Goal: Task Accomplishment & Management: Use online tool/utility

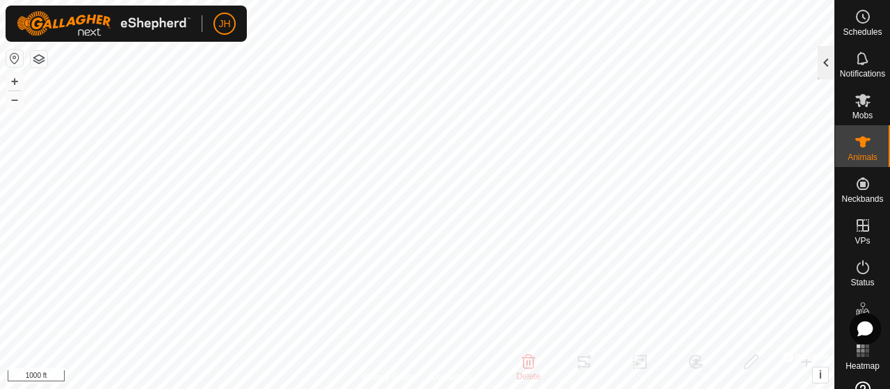
click at [825, 62] on div at bounding box center [826, 62] width 17 height 33
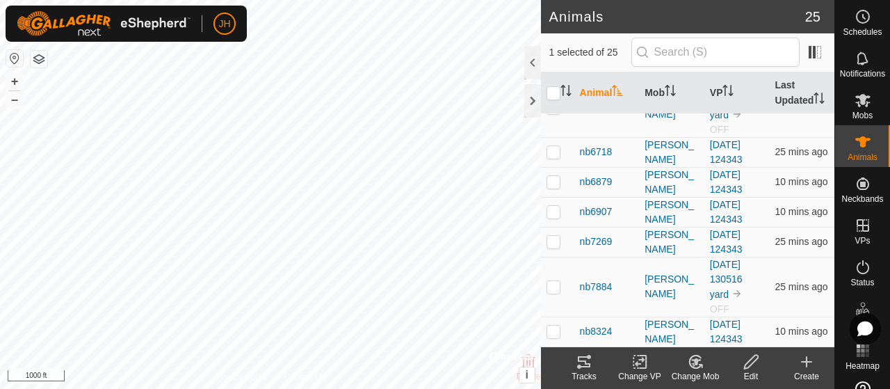
scroll to position [849, 0]
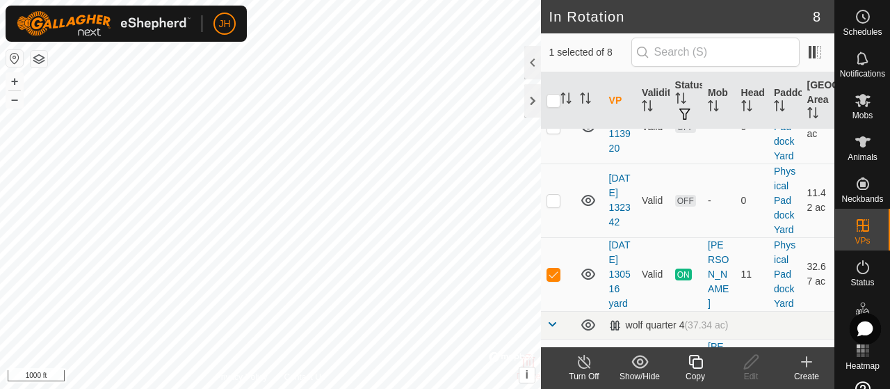
scroll to position [611, 0]
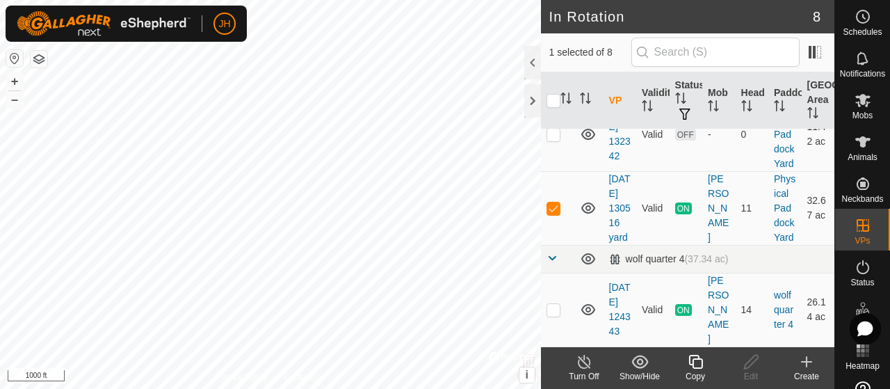
click at [589, 367] on line at bounding box center [584, 362] width 11 height 11
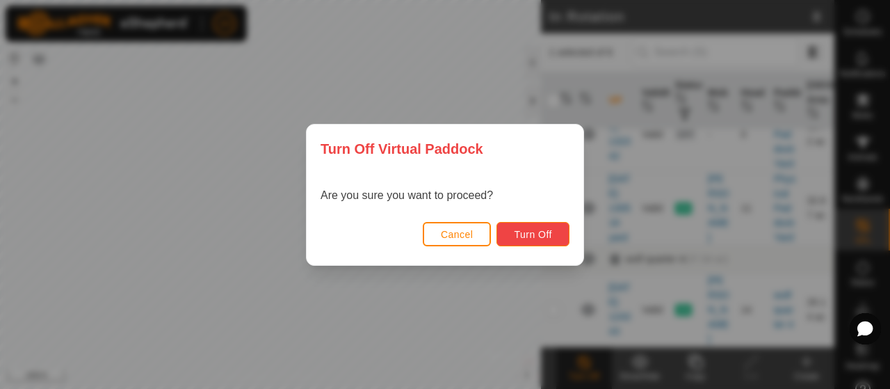
click at [531, 229] on span "Turn Off" at bounding box center [533, 234] width 38 height 11
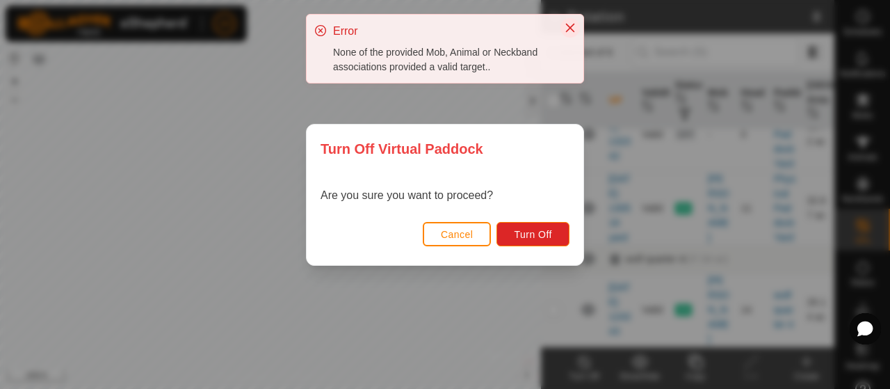
click at [570, 29] on icon "Close" at bounding box center [570, 27] width 11 height 11
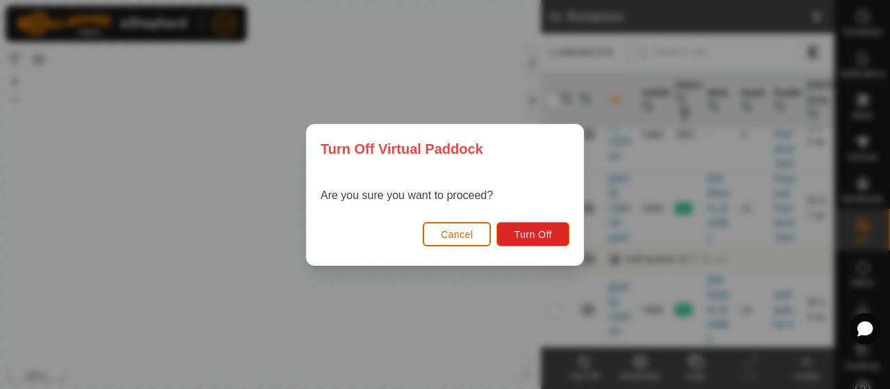
click at [467, 232] on span "Cancel" at bounding box center [457, 234] width 33 height 11
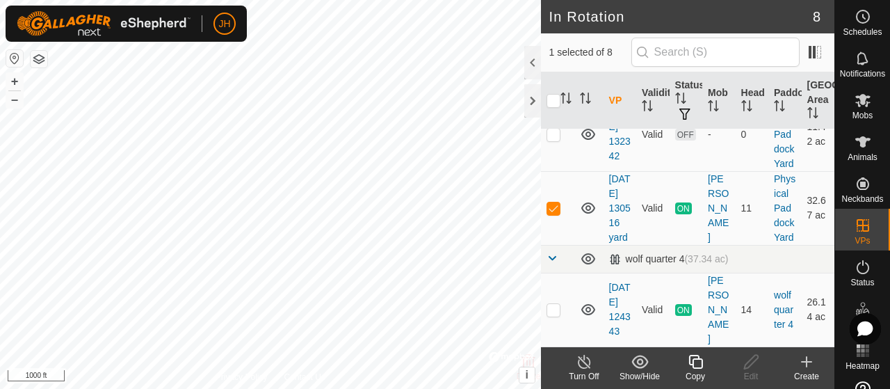
checkbox input "false"
checkbox input "true"
click at [865, 109] on es-mob-svg-icon at bounding box center [863, 100] width 25 height 22
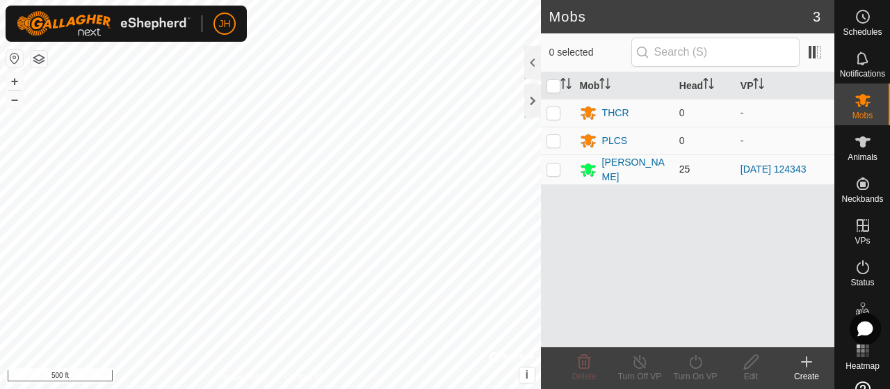
click at [551, 164] on p-checkbox at bounding box center [554, 168] width 14 height 11
checkbox input "true"
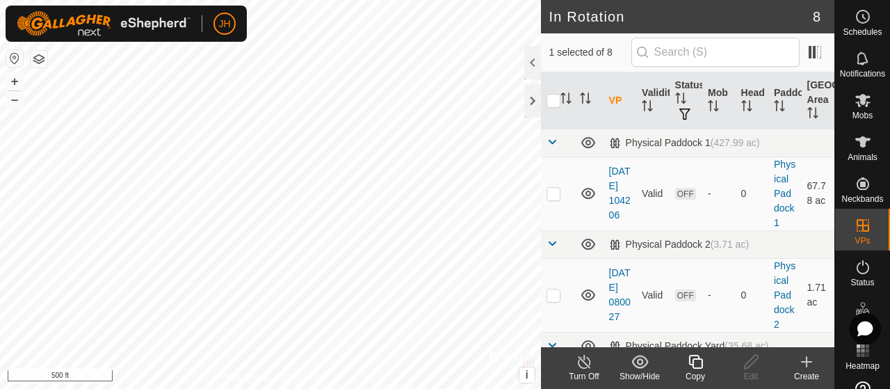
click at [588, 369] on icon at bounding box center [584, 361] width 17 height 17
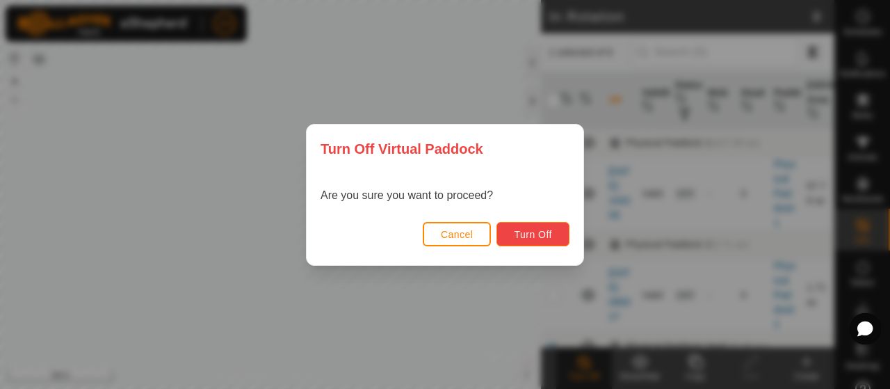
click at [544, 231] on span "Turn Off" at bounding box center [533, 234] width 38 height 11
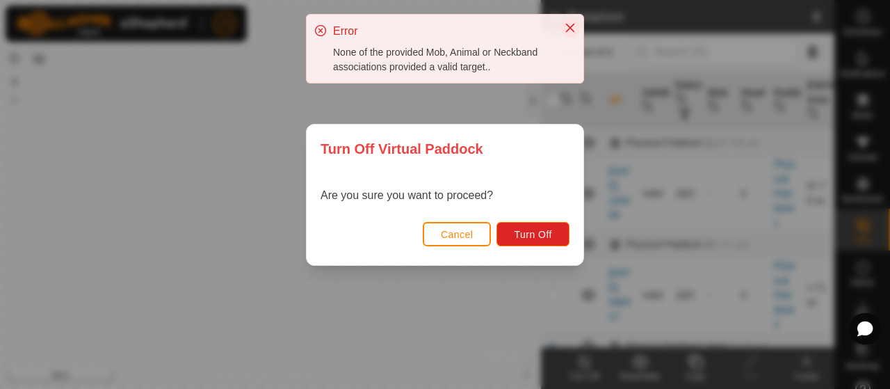
click at [570, 30] on icon "Close" at bounding box center [570, 27] width 11 height 11
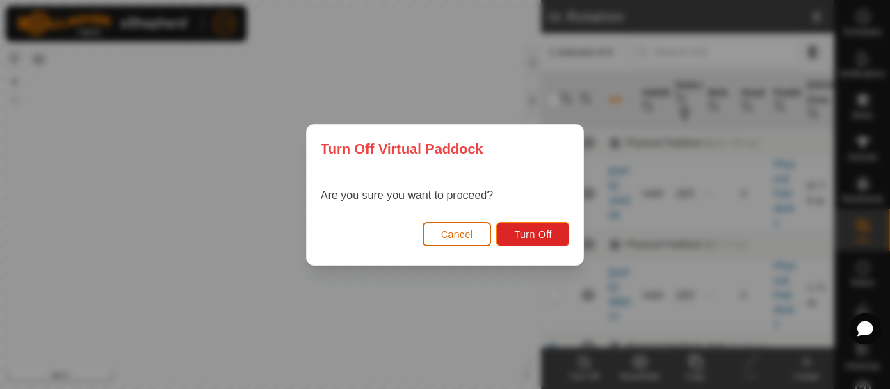
click at [451, 239] on span "Cancel" at bounding box center [457, 234] width 33 height 11
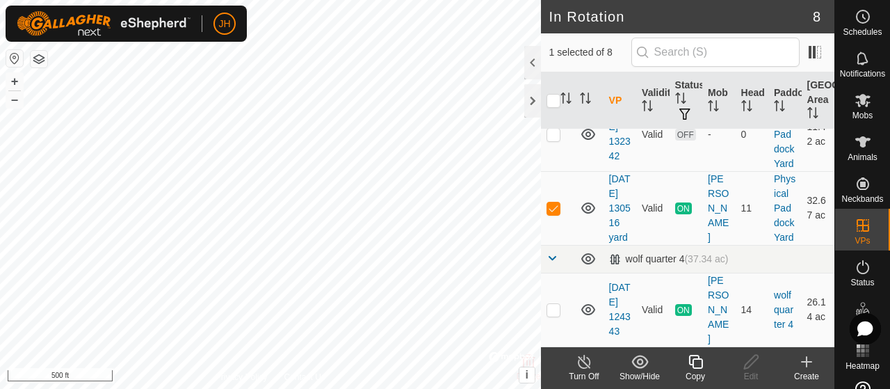
scroll to position [611, 0]
click at [551, 304] on p-checkbox at bounding box center [554, 309] width 14 height 11
checkbox input "true"
click at [554, 202] on p-checkbox at bounding box center [554, 207] width 14 height 11
checkbox input "false"
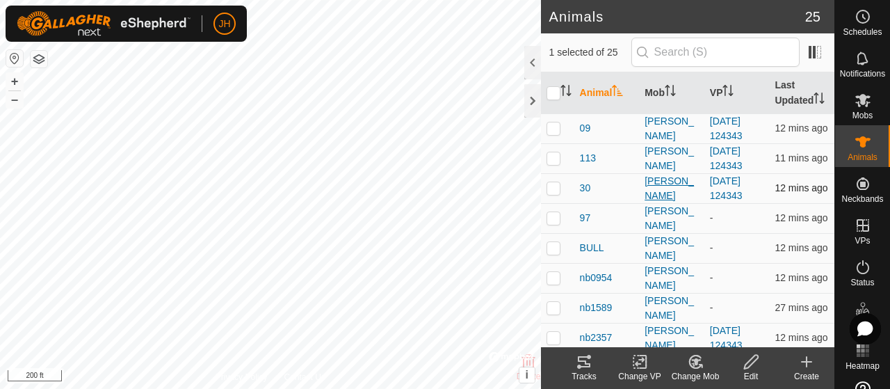
scroll to position [139, 0]
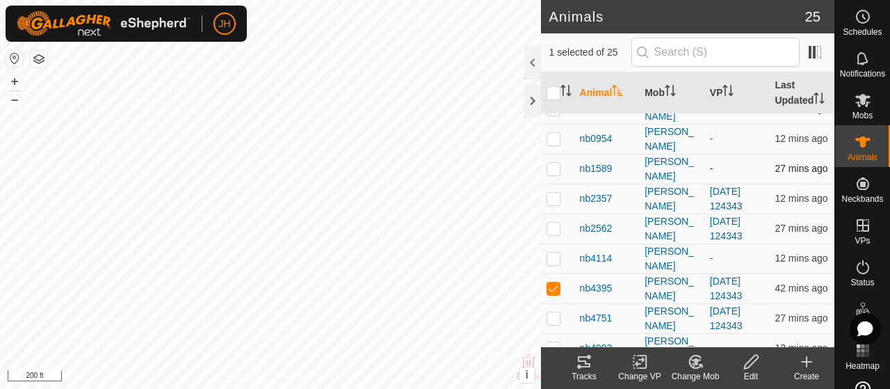
click at [556, 174] on p-checkbox at bounding box center [554, 168] width 14 height 11
checkbox input "true"
click at [555, 294] on p-checkbox at bounding box center [554, 287] width 14 height 11
checkbox input "false"
click at [639, 360] on icon at bounding box center [640, 361] width 10 height 9
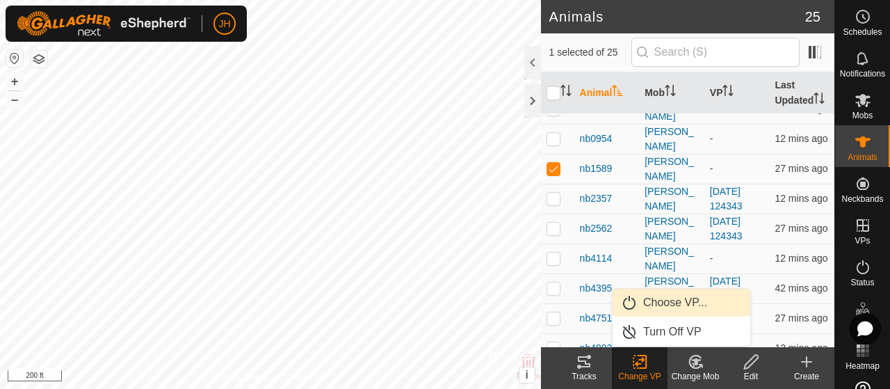
click at [662, 303] on link "Choose VP..." at bounding box center [682, 303] width 138 height 28
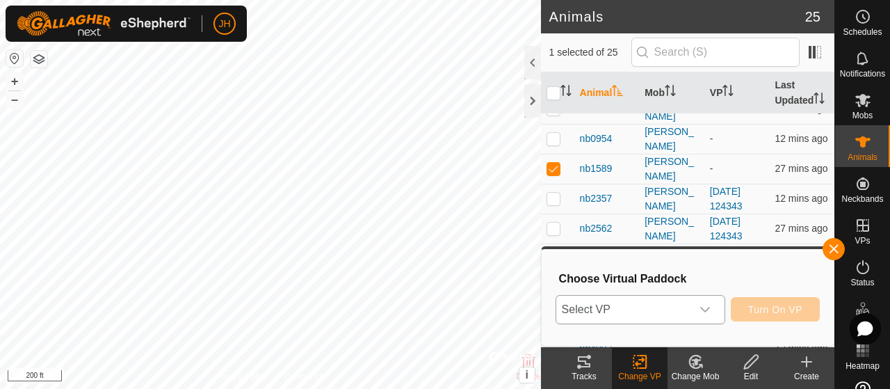
click at [709, 310] on icon "dropdown trigger" at bounding box center [705, 309] width 11 height 11
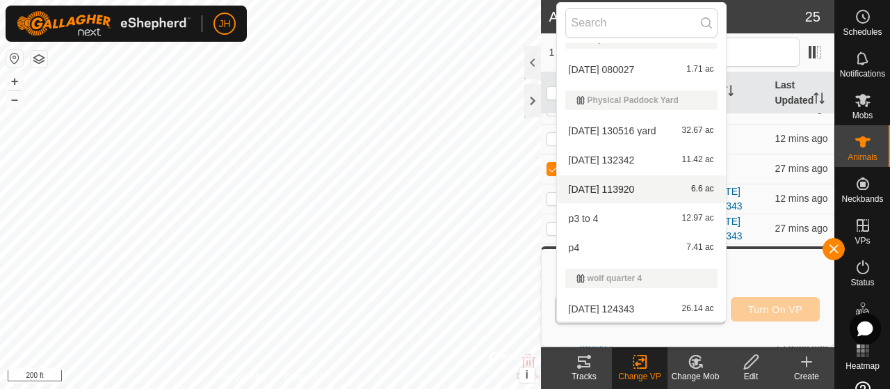
scroll to position [82, 0]
click at [627, 307] on li "[DATE] 124343 26.14 ac" at bounding box center [641, 308] width 169 height 28
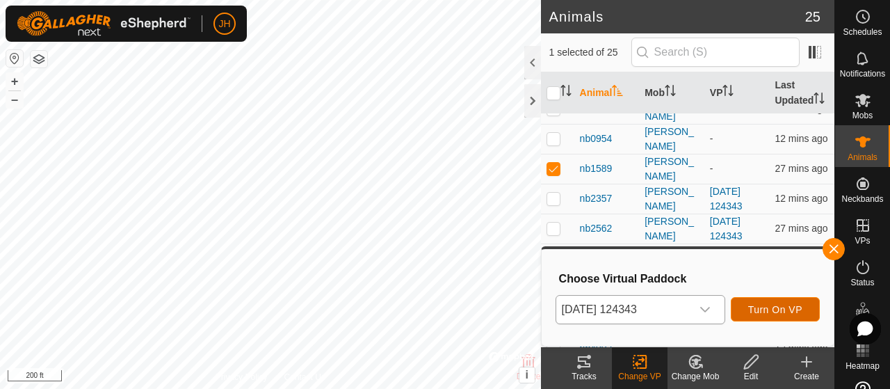
click at [776, 304] on span "Turn On VP" at bounding box center [775, 309] width 54 height 11
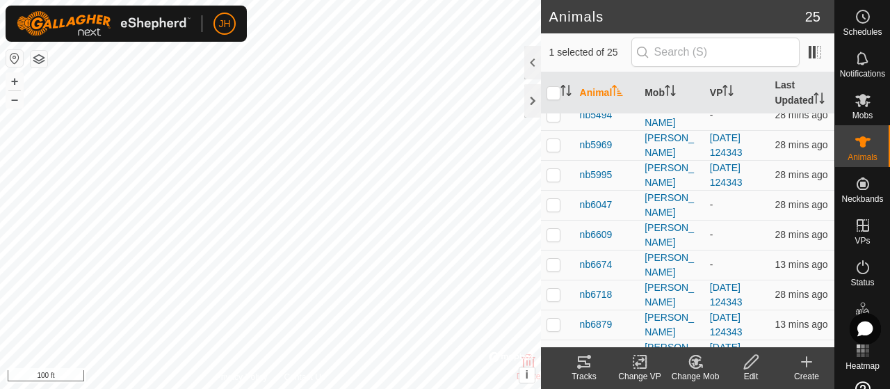
scroll to position [278, 0]
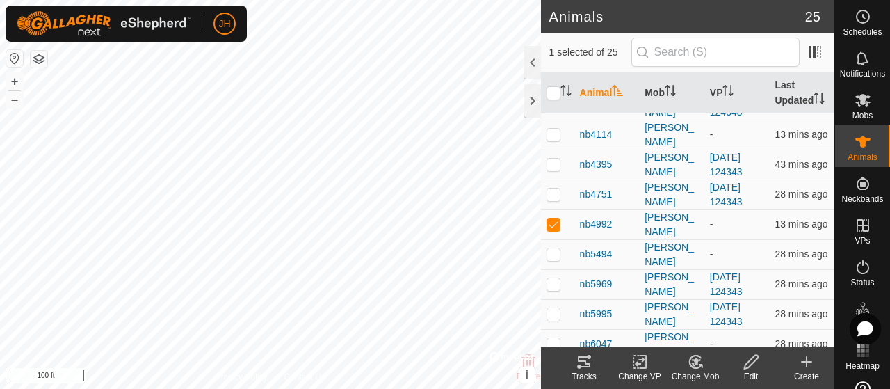
click at [641, 361] on icon at bounding box center [640, 361] width 10 height 9
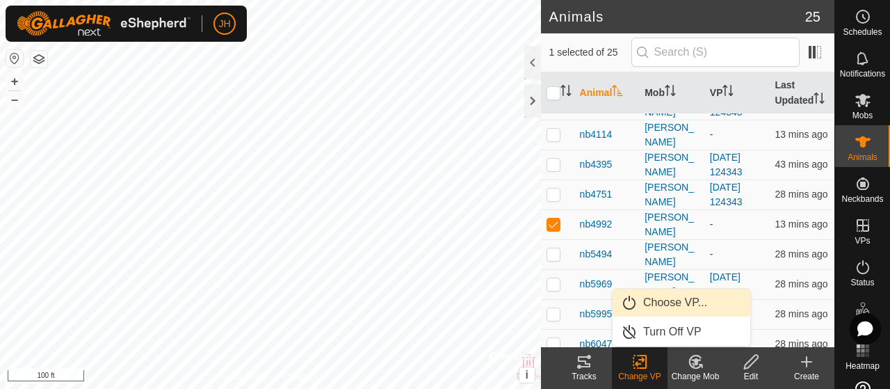
click at [661, 301] on link "Choose VP..." at bounding box center [682, 303] width 138 height 28
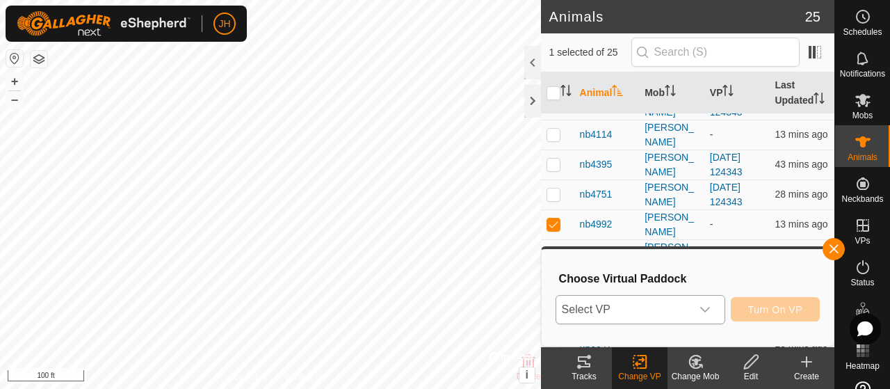
click at [707, 310] on icon "dropdown trigger" at bounding box center [705, 310] width 10 height 6
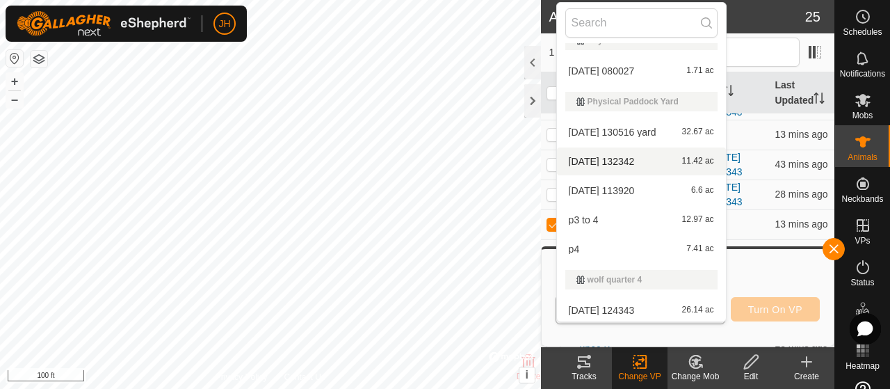
scroll to position [82, 0]
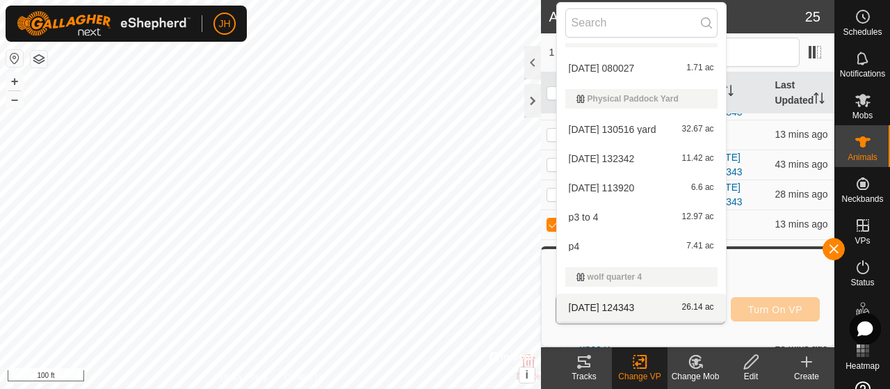
click at [634, 309] on li "[DATE] 124343 26.14 ac" at bounding box center [641, 308] width 169 height 28
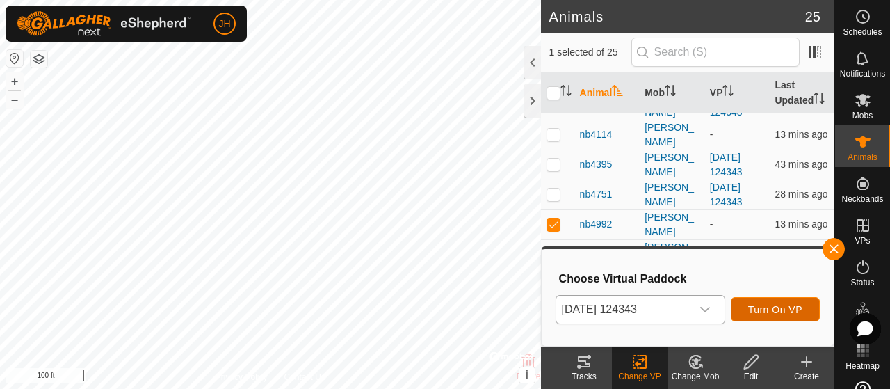
click at [754, 304] on span "Turn On VP" at bounding box center [775, 309] width 54 height 11
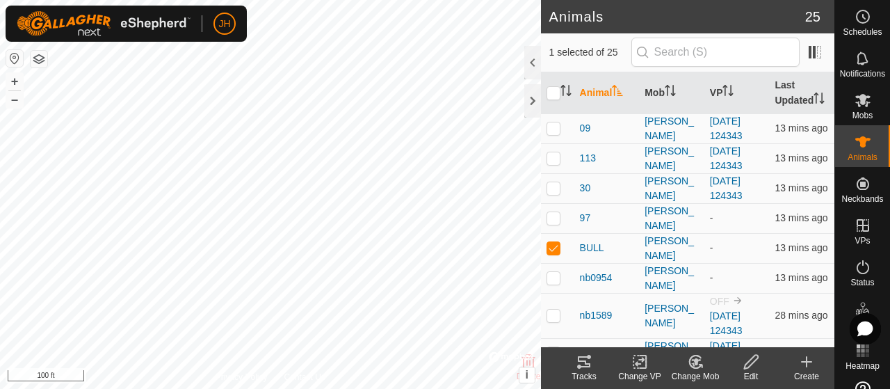
click at [643, 363] on icon at bounding box center [640, 361] width 17 height 17
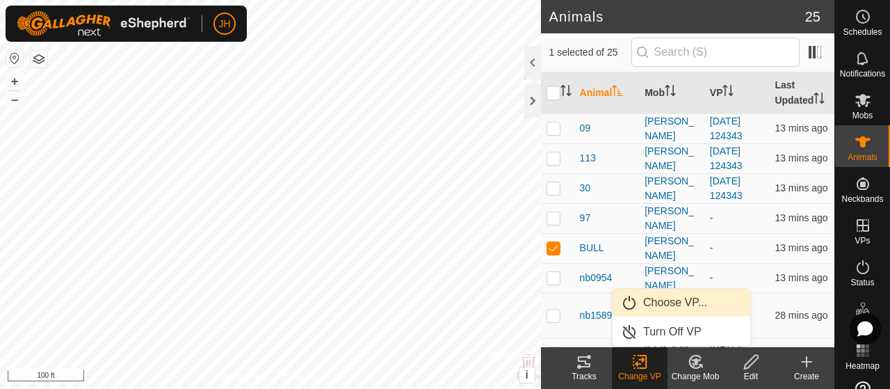
click at [664, 300] on link "Choose VP..." at bounding box center [682, 303] width 138 height 28
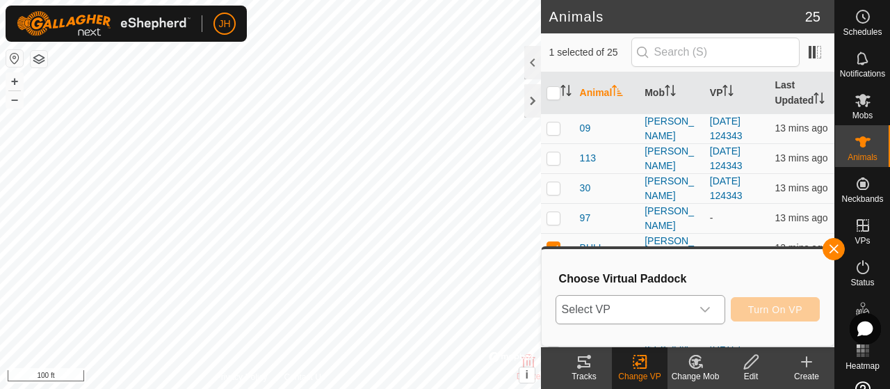
click at [698, 309] on div "dropdown trigger" at bounding box center [705, 310] width 28 height 28
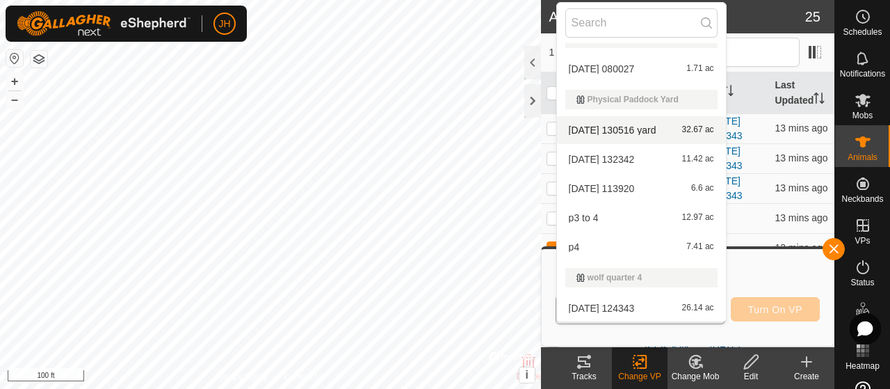
scroll to position [82, 0]
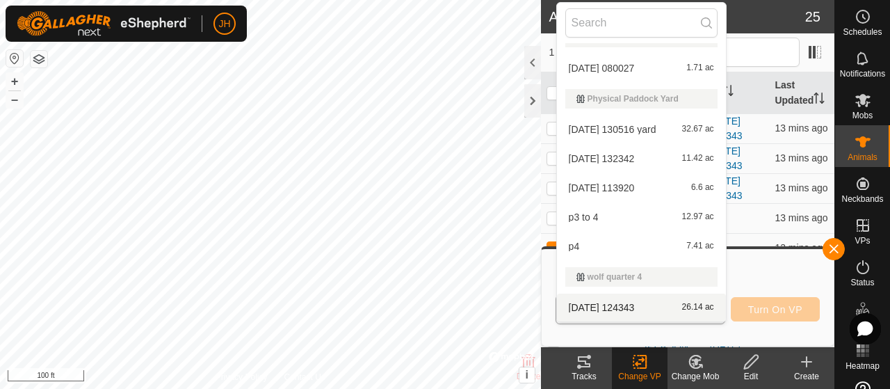
click at [623, 313] on li "[DATE] 124343 26.14 ac" at bounding box center [641, 308] width 169 height 28
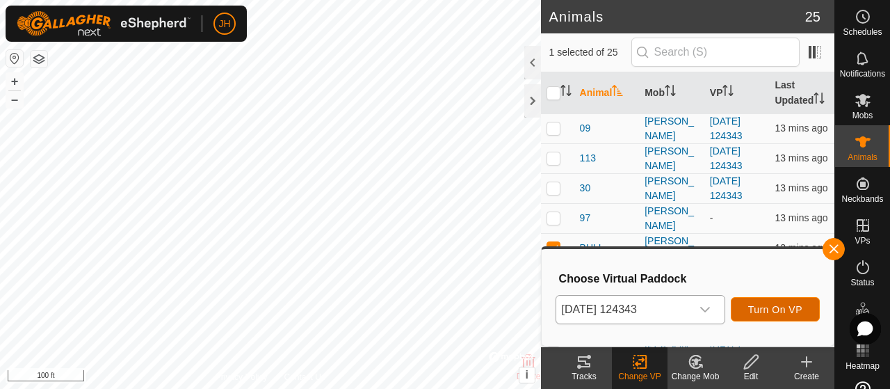
click at [785, 307] on span "Turn On VP" at bounding box center [775, 309] width 54 height 11
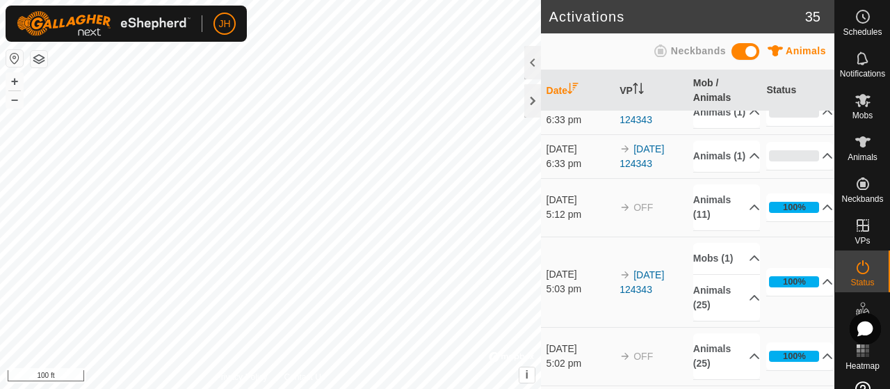
scroll to position [139, 0]
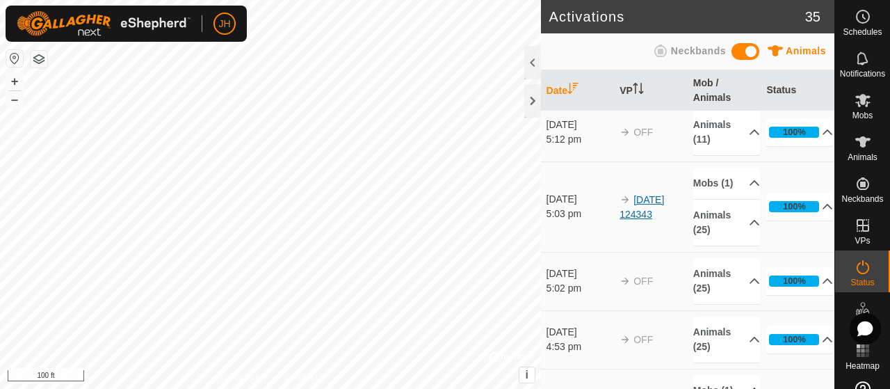
click at [652, 220] on link "[DATE] 124343" at bounding box center [642, 207] width 45 height 26
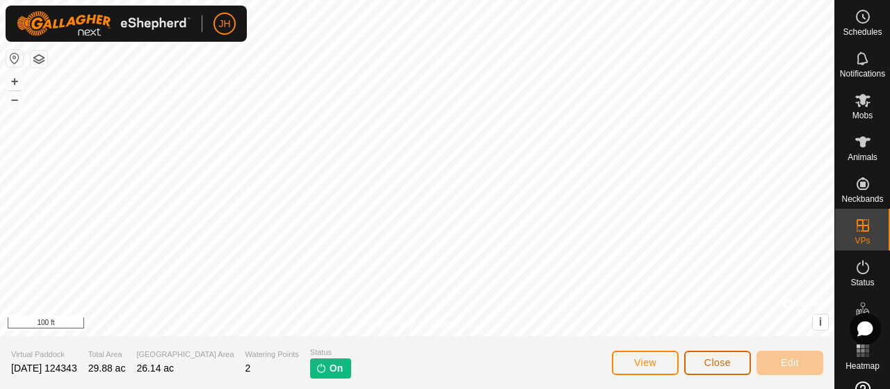
click at [729, 361] on span "Close" at bounding box center [718, 362] width 26 height 11
